Goal: Information Seeking & Learning: Learn about a topic

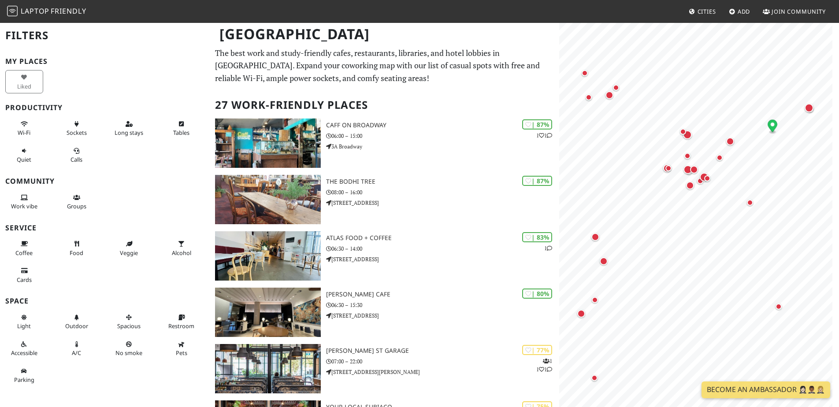
scroll to position [5, 0]
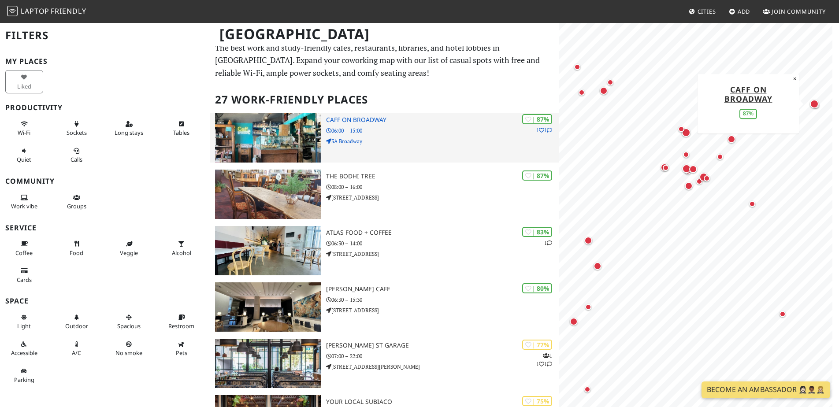
click at [384, 126] on p "06:00 – 15:00" at bounding box center [442, 130] width 233 height 8
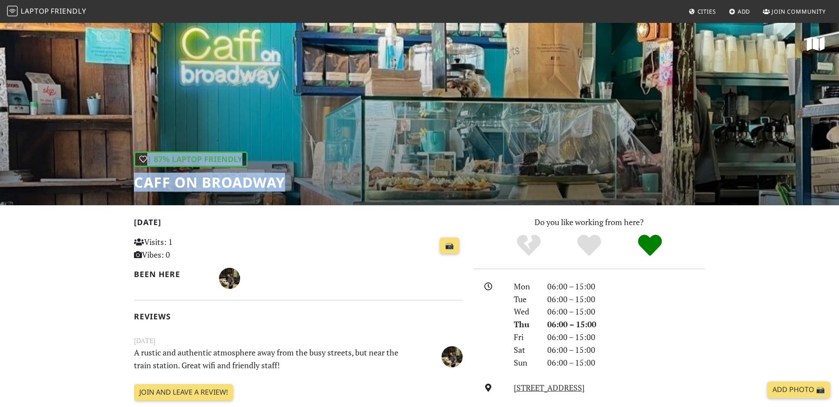
drag, startPoint x: 284, startPoint y: 185, endPoint x: 133, endPoint y: 181, distance: 151.6
click at [133, 181] on div "| 87% Laptop Friendly Caff on Broadway" at bounding box center [419, 113] width 839 height 183
copy div "| 87% Laptop Friendly Caff on Broadway"
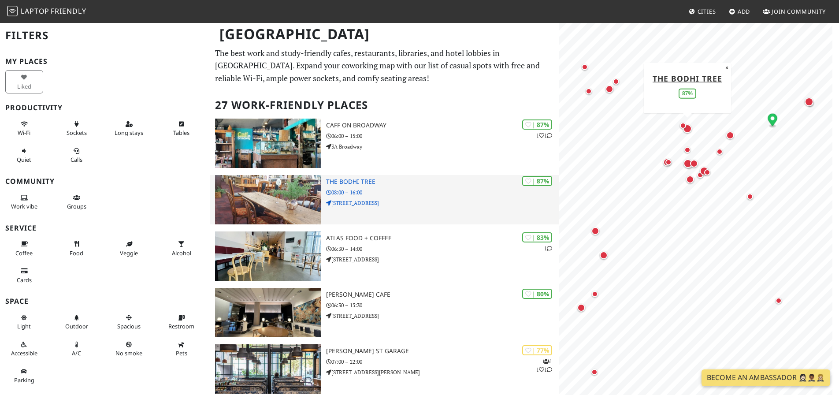
click at [379, 175] on div "| 87% The Bodhi Tree 08:00 – 16:00 Unit 1/416-418 Oxford St" at bounding box center [442, 199] width 233 height 49
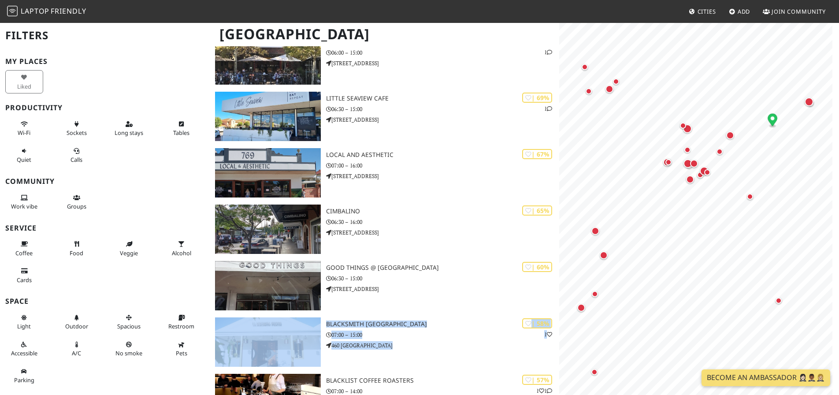
scroll to position [430, 0]
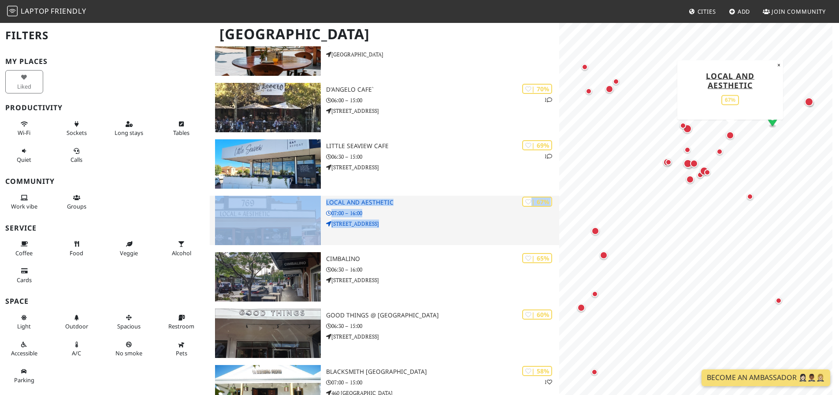
click at [400, 209] on p "07:00 – 16:00" at bounding box center [442, 213] width 233 height 8
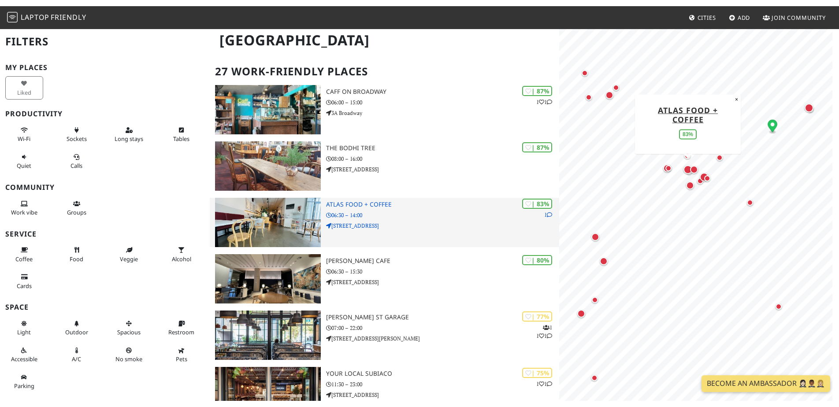
scroll to position [0, 0]
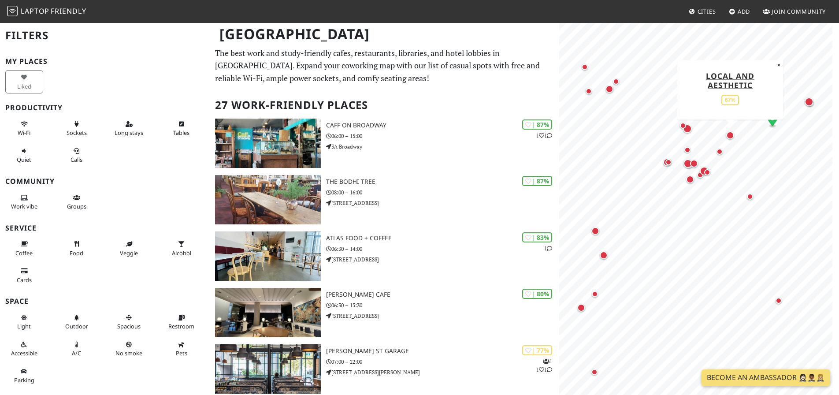
click at [729, 136] on div "Map marker" at bounding box center [730, 135] width 8 height 8
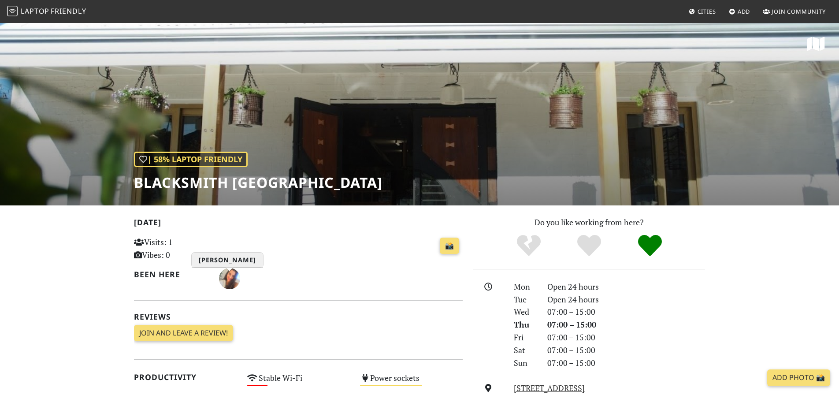
click at [235, 272] on img "Sarah C. Gerber" at bounding box center [229, 278] width 21 height 21
click at [229, 270] on div at bounding box center [229, 270] width 7 height 4
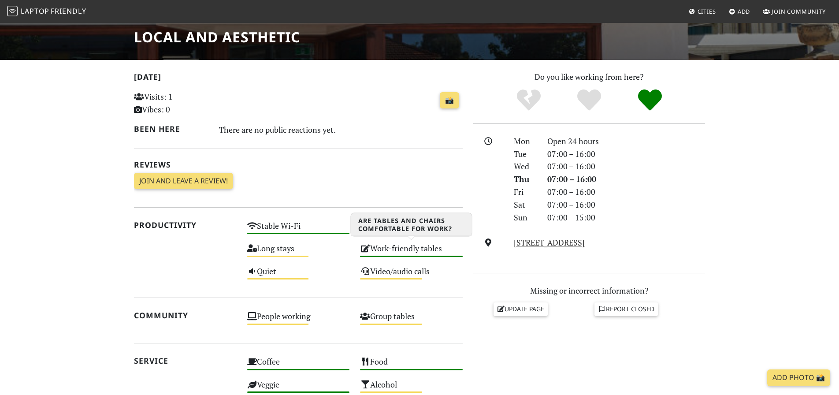
scroll to position [151, 0]
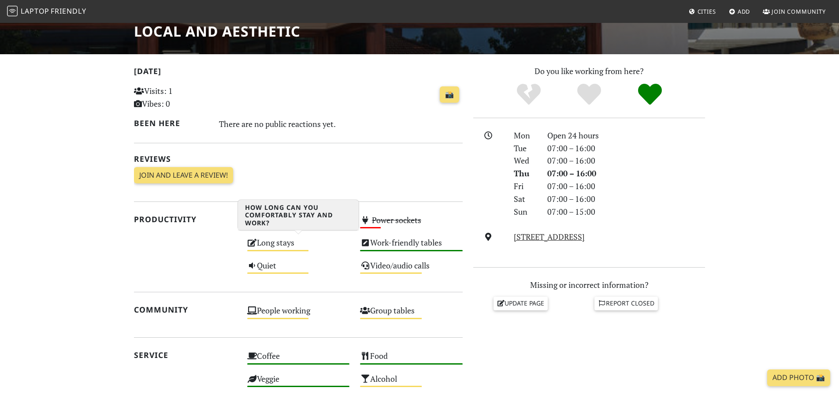
click at [313, 246] on div "Long stays Medium" at bounding box center [298, 246] width 113 height 22
